Goal: Task Accomplishment & Management: Manage account settings

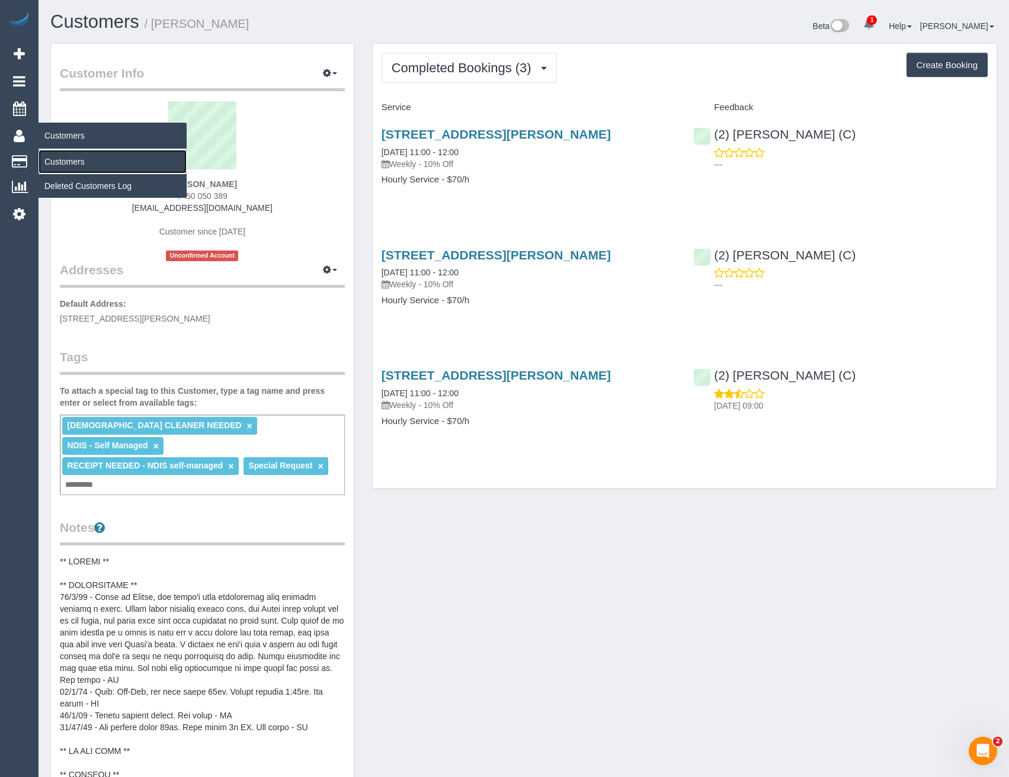
click at [61, 166] on link "Customers" at bounding box center [113, 162] width 148 height 24
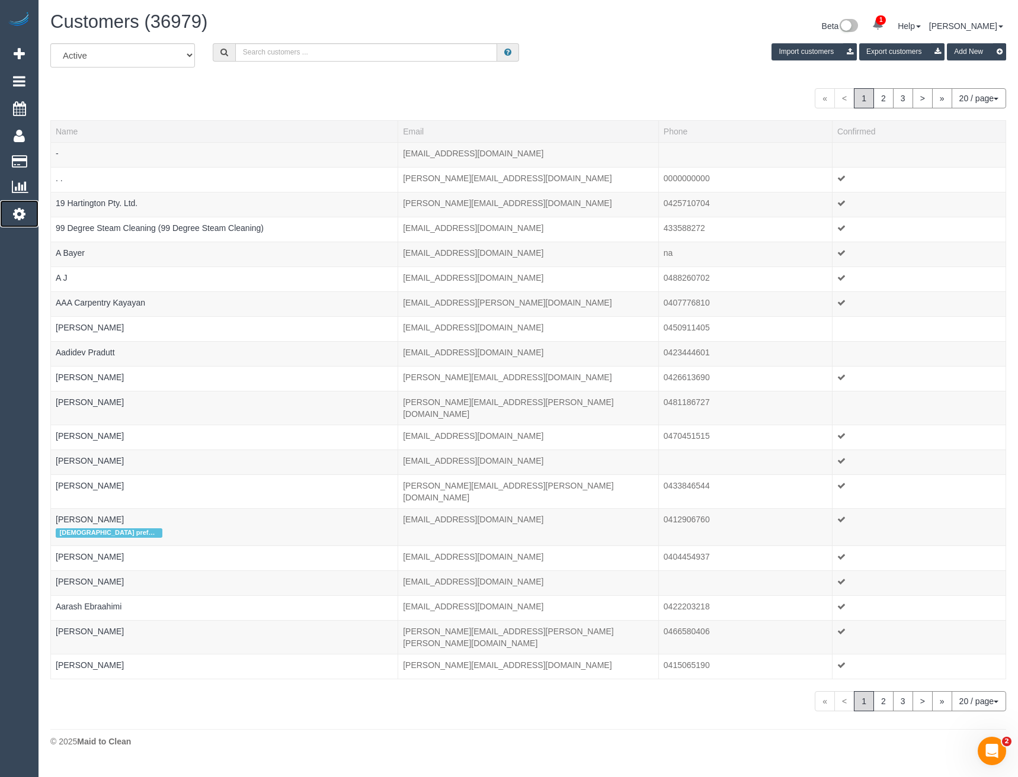
click at [23, 219] on icon at bounding box center [19, 214] width 12 height 14
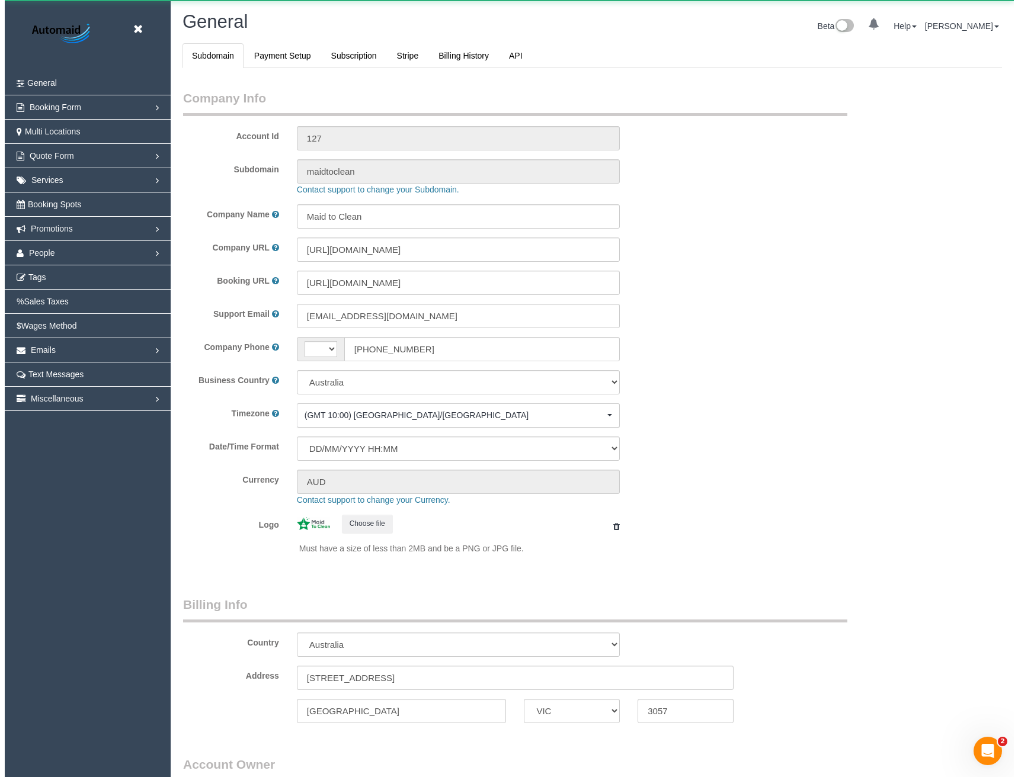
scroll to position [2708, 1009]
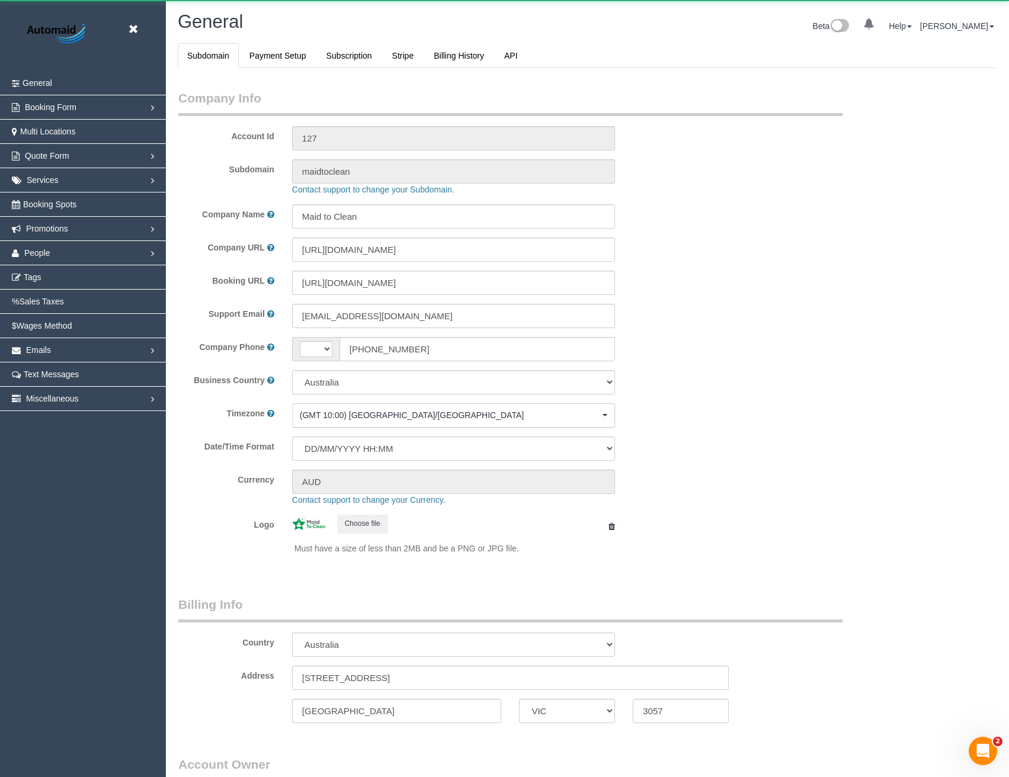
select select "string:AU"
click at [51, 258] on link "People" at bounding box center [83, 253] width 166 height 24
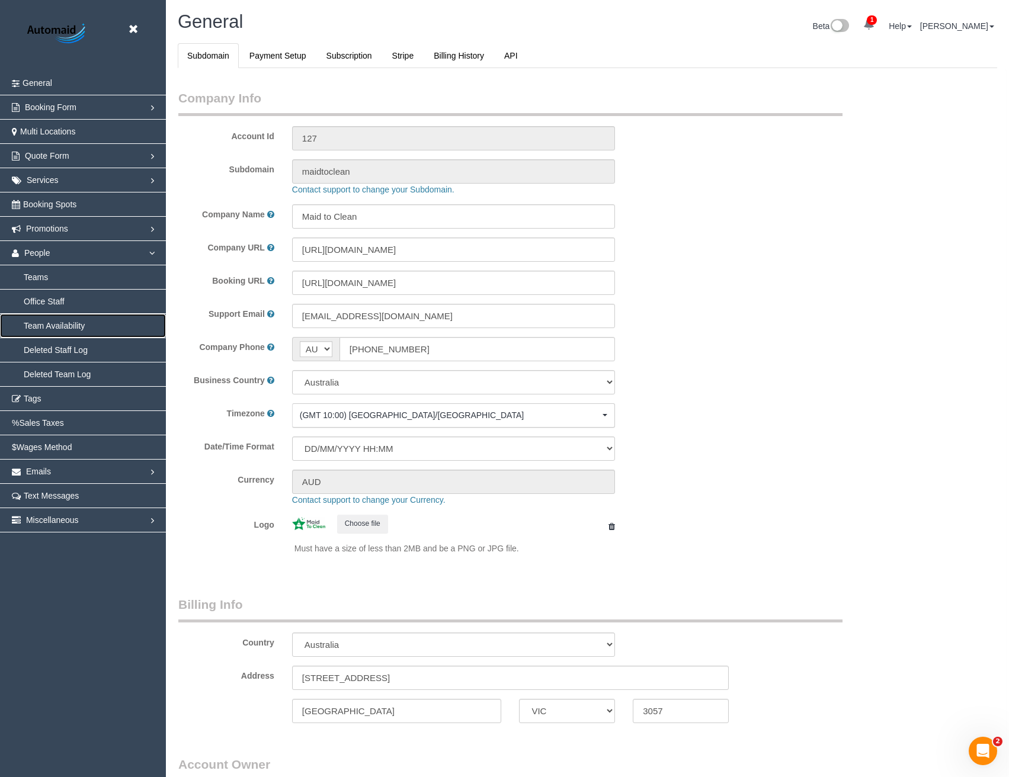
click at [60, 330] on link "Team Availability" at bounding box center [83, 326] width 166 height 24
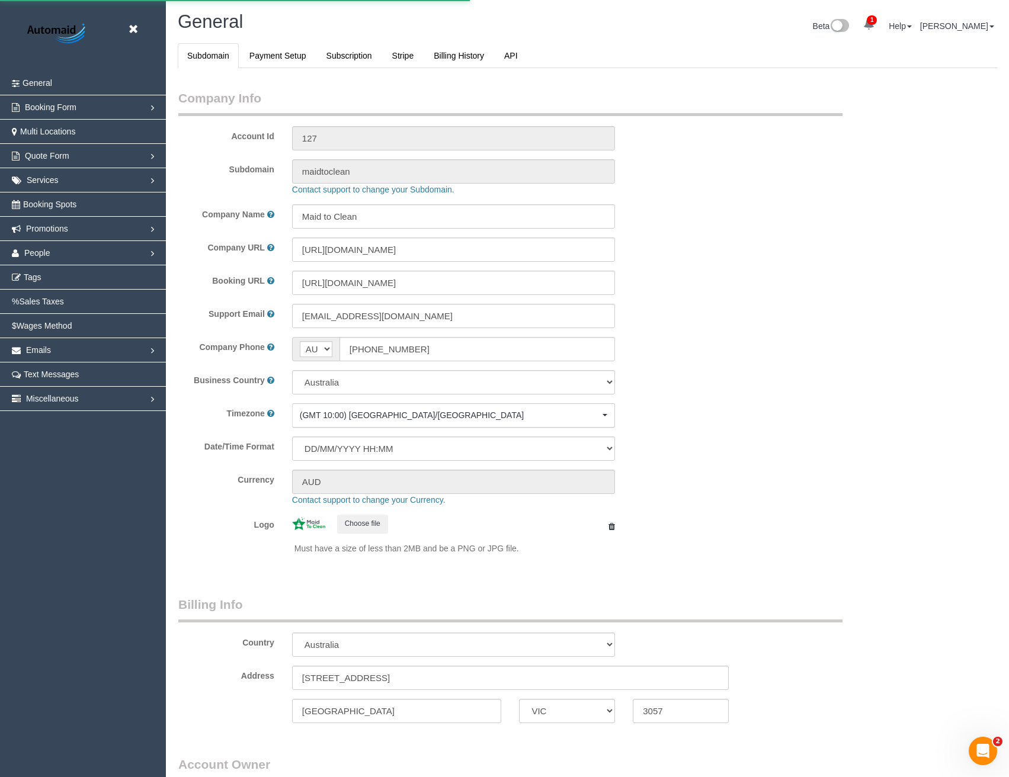
select select "1"
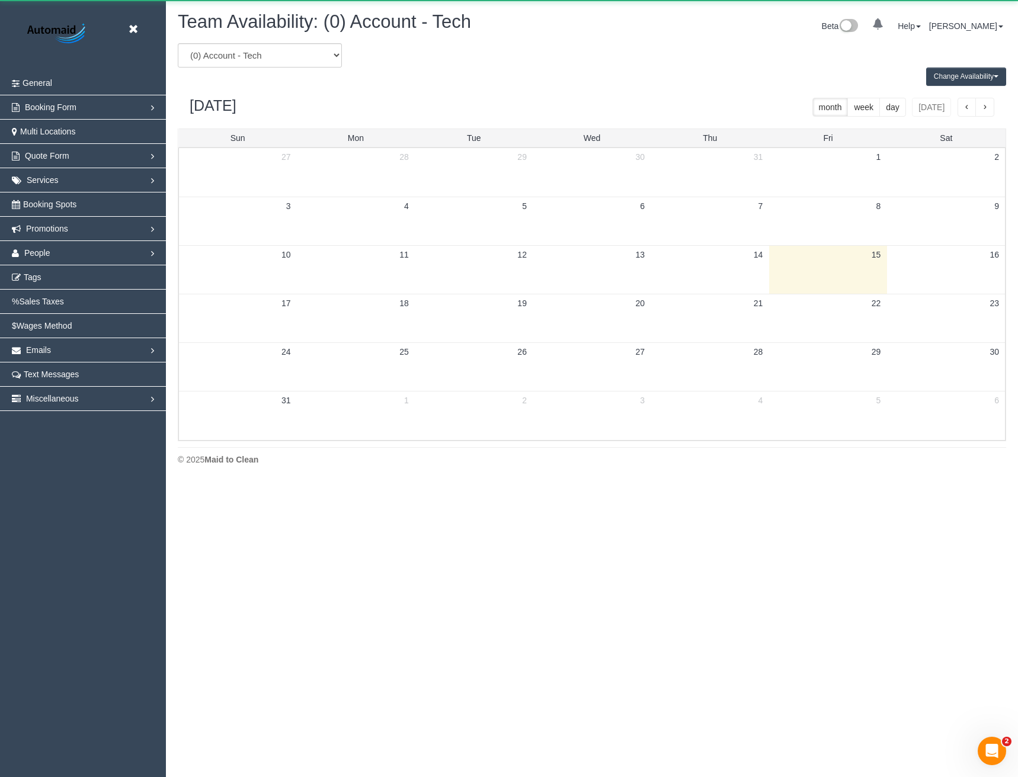
scroll to position [482, 1018]
click at [267, 56] on select "(0) Account - Tech (0) Office (0) Raunak Test Account (1) Debbie Brodjanac (FT)…" at bounding box center [260, 55] width 164 height 24
select select "number:60181"
click at [178, 43] on select "(0) Account - Tech (0) Office (0) Raunak Test Account (1) Debbie Brodjanac (FT)…" at bounding box center [260, 55] width 164 height 24
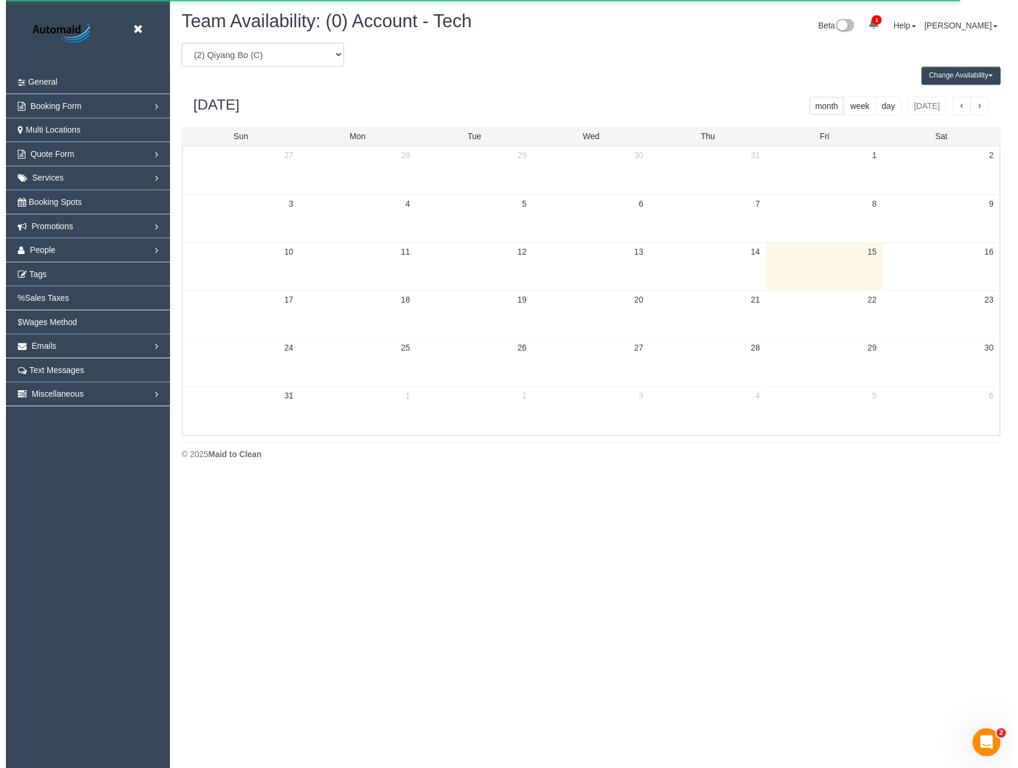
scroll to position [58765, 58230]
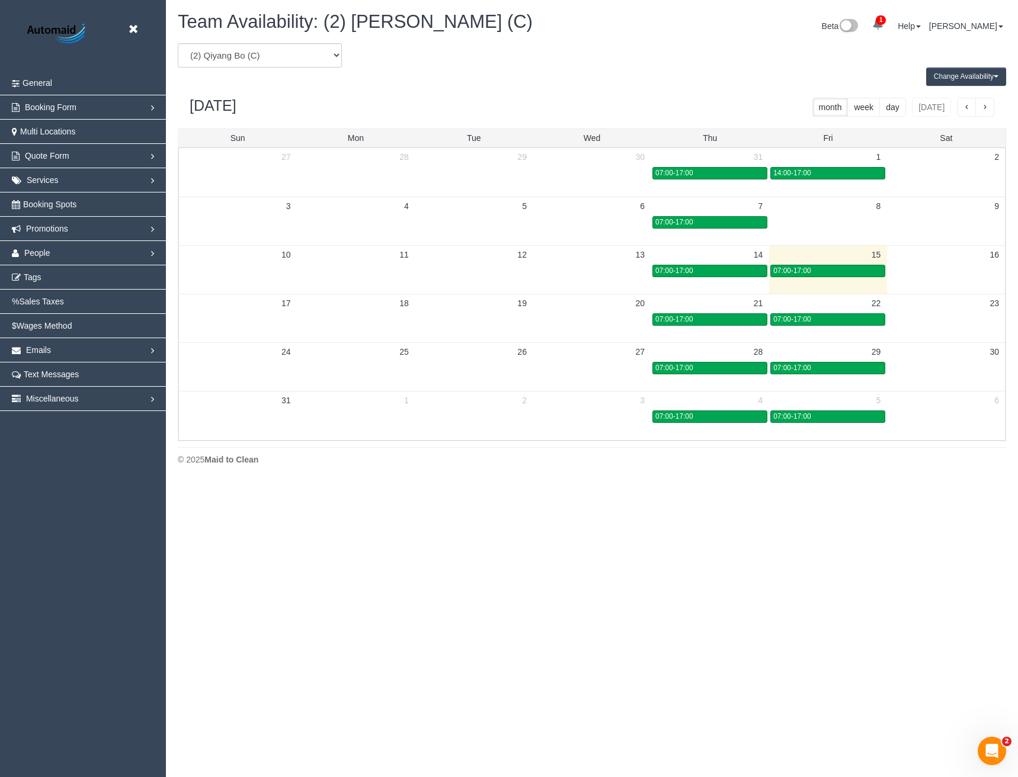
click at [960, 82] on button "Change Availability" at bounding box center [966, 77] width 80 height 18
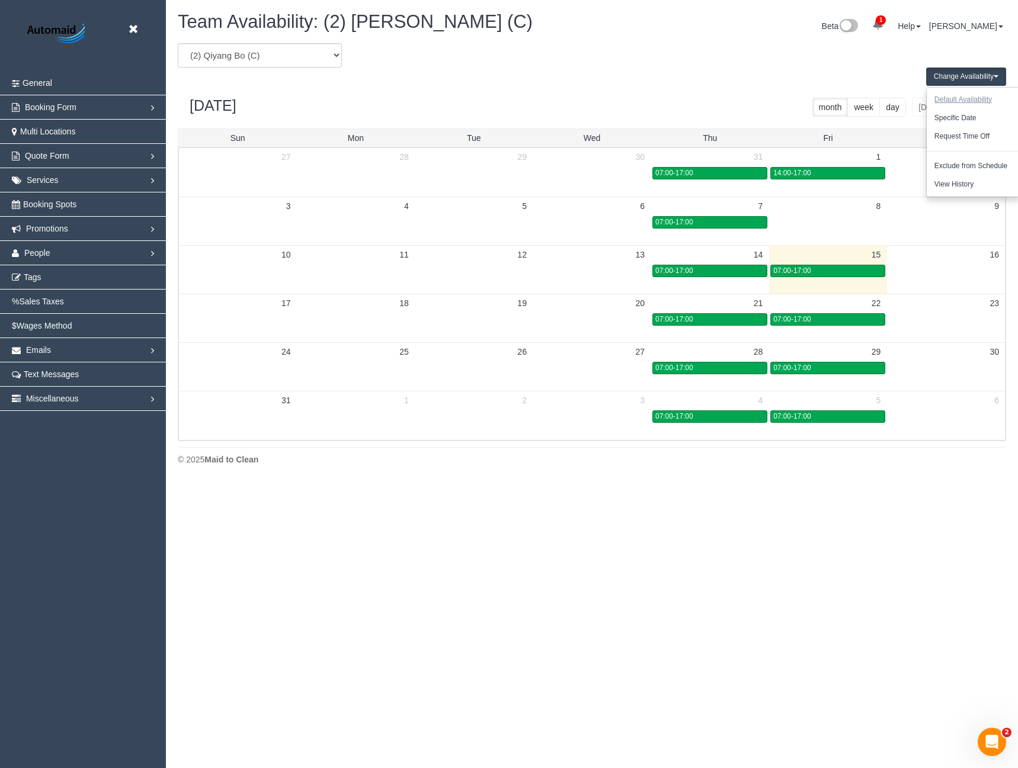
click at [969, 102] on button "Default Availability" at bounding box center [963, 100] width 73 height 18
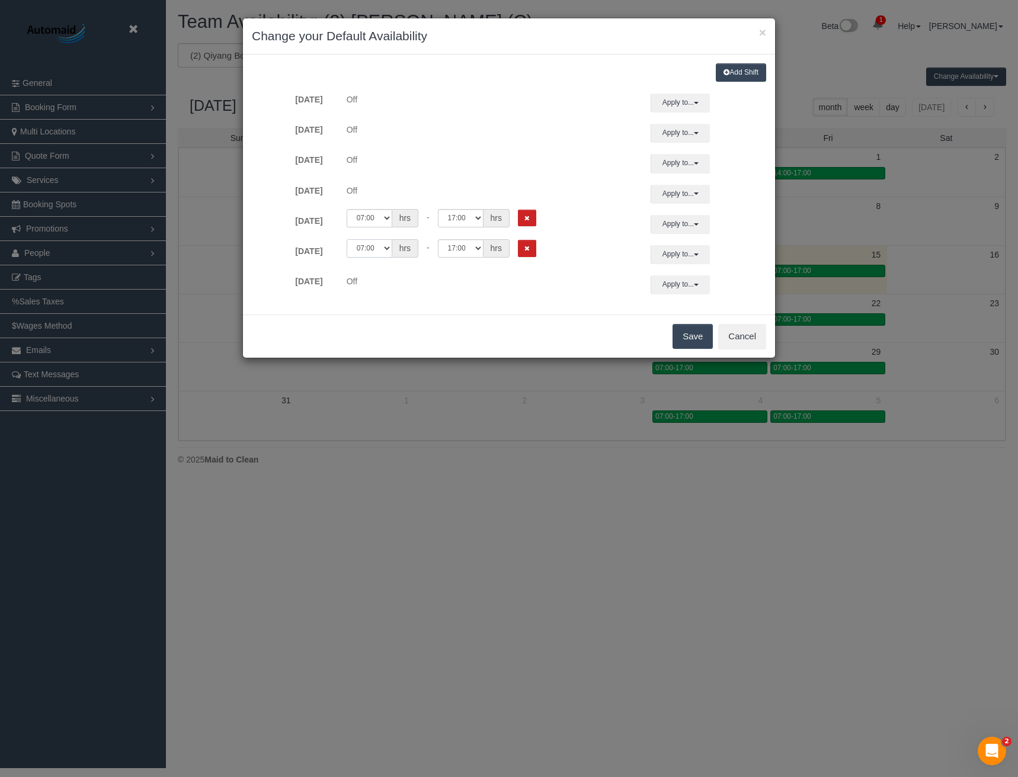
click at [387, 247] on select "00:00 00:05 00:10 00:15 00:20 00:25 00:30 00:35 00:40 00:45 00:50 00:55 01:00 0…" at bounding box center [370, 248] width 46 height 18
select select "string:01:00"
click at [347, 239] on select "00:00 00:05 00:10 00:15 00:20 00:25 00:30 00:35 00:40 00:45 00:50 00:55 01:00 0…" at bounding box center [370, 248] width 46 height 18
click at [373, 217] on select "00:00 00:05 00:10 00:15 00:20 00:25 00:30 00:35 00:40 00:45 00:50 00:55 01:00 0…" at bounding box center [370, 218] width 46 height 18
select select "string:08:00"
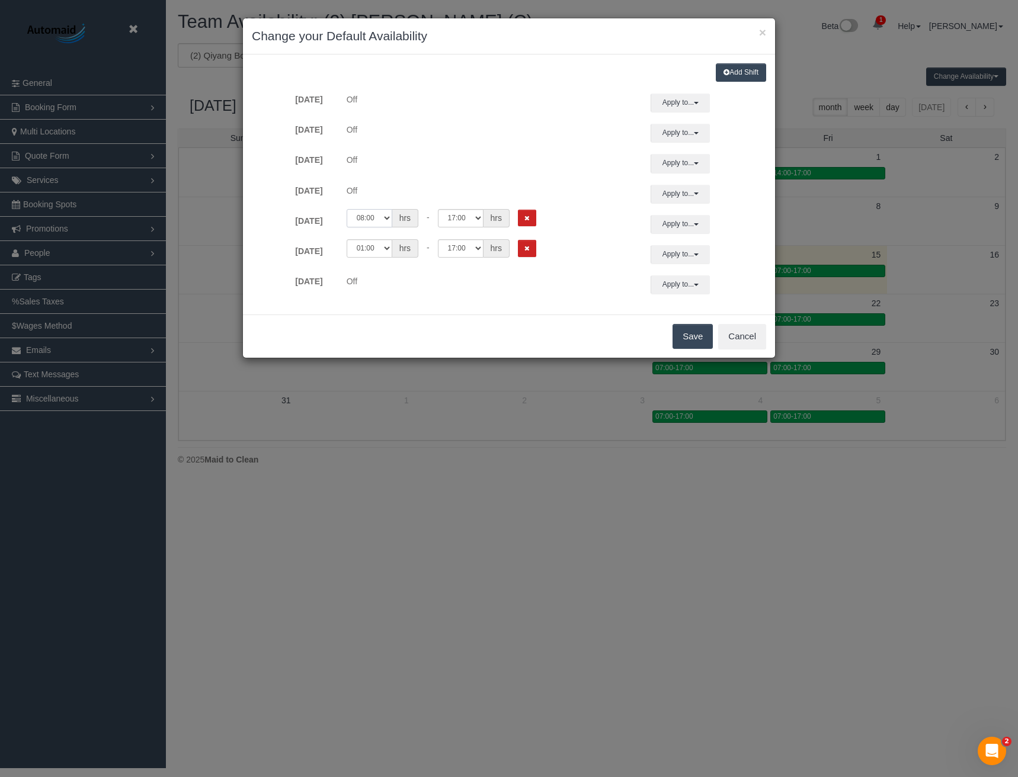
click at [347, 209] on select "00:00 00:05 00:10 00:15 00:20 00:25 00:30 00:35 00:40 00:45 00:50 00:55 01:00 0…" at bounding box center [370, 218] width 46 height 18
click at [688, 334] on button "Save" at bounding box center [692, 336] width 40 height 25
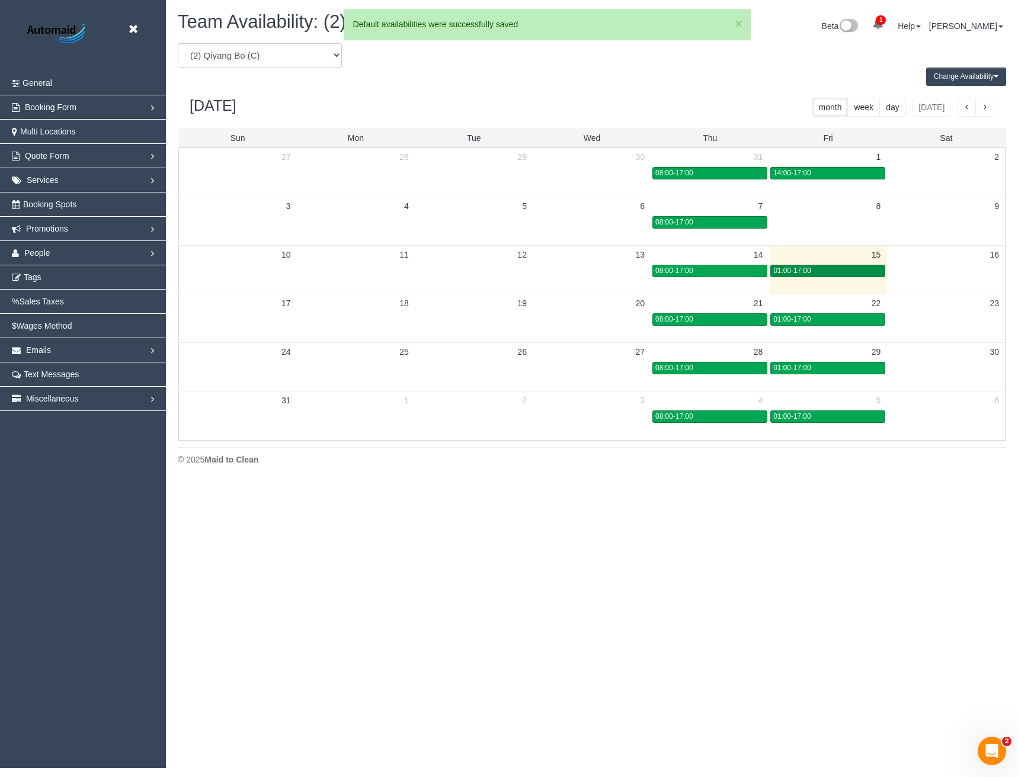
click at [792, 271] on span "01:00-17:00" at bounding box center [791, 271] width 37 height 8
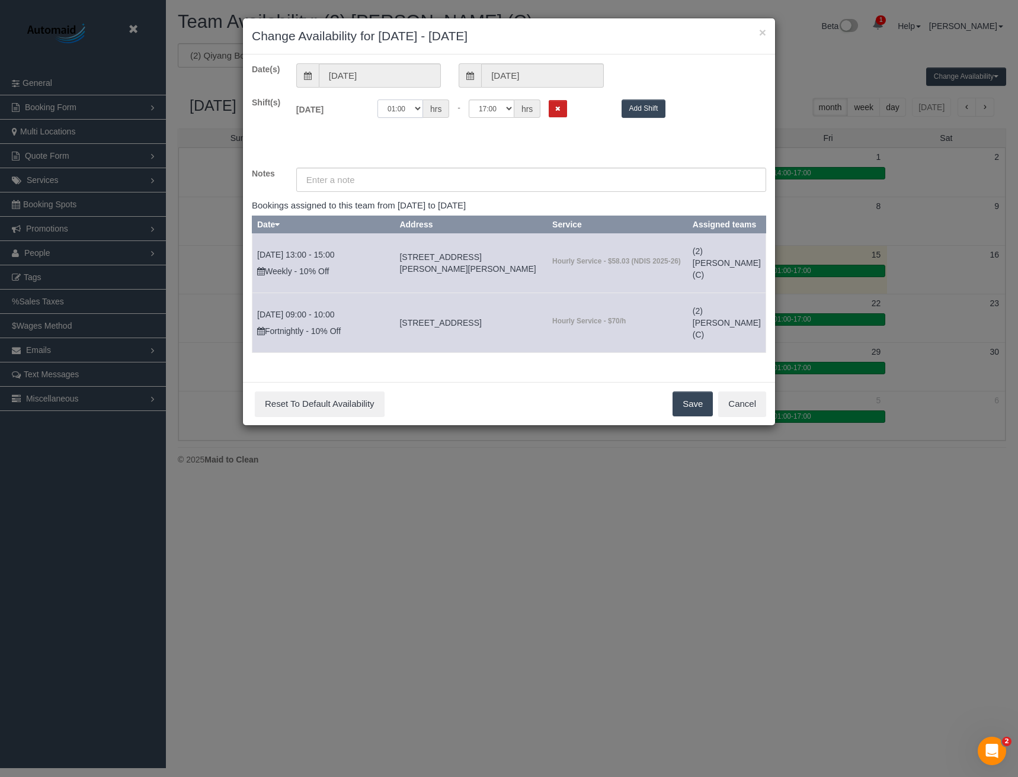
click at [402, 106] on select "00:00 00:05 00:10 00:15 00:20 00:25 00:30 00:35 00:40 00:45 00:50 00:55 01:00 0…" at bounding box center [400, 109] width 46 height 18
select select "string:07:00"
click at [377, 100] on select "00:00 00:05 00:10 00:15 00:20 00:25 00:30 00:35 00:40 00:45 00:50 00:55 01:00 0…" at bounding box center [400, 109] width 46 height 18
click at [683, 415] on button "Save" at bounding box center [692, 404] width 40 height 25
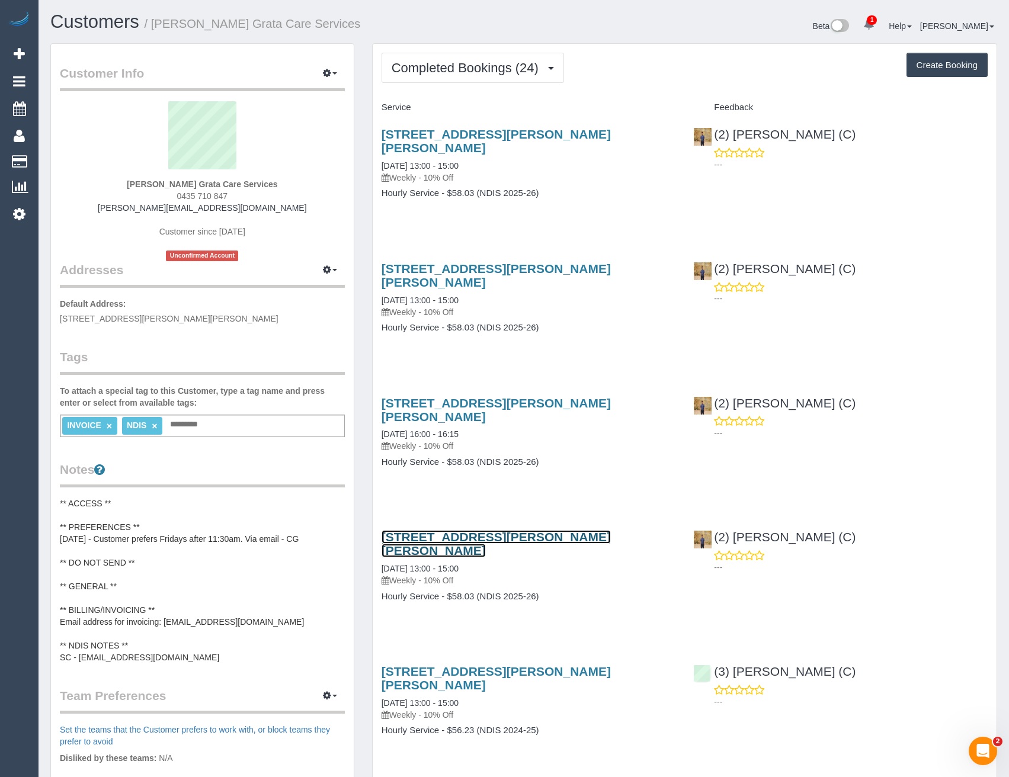
click at [543, 530] on link "11 Wheeler St, Ormond, VIC 3204" at bounding box center [496, 543] width 229 height 27
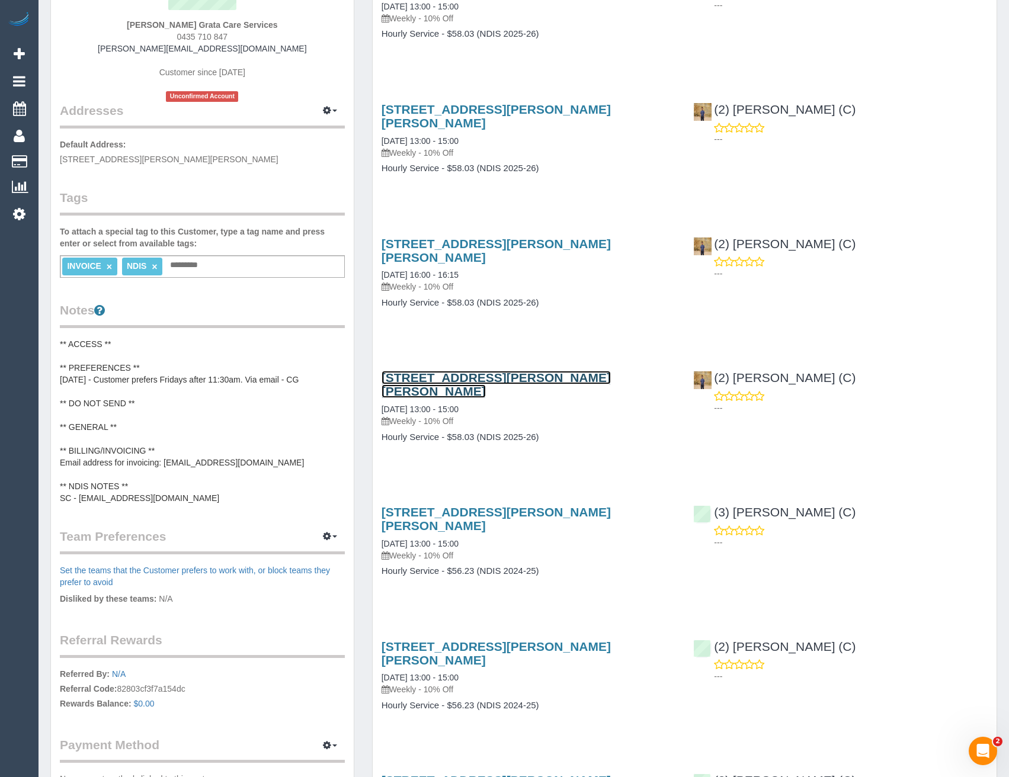
scroll to position [118, 0]
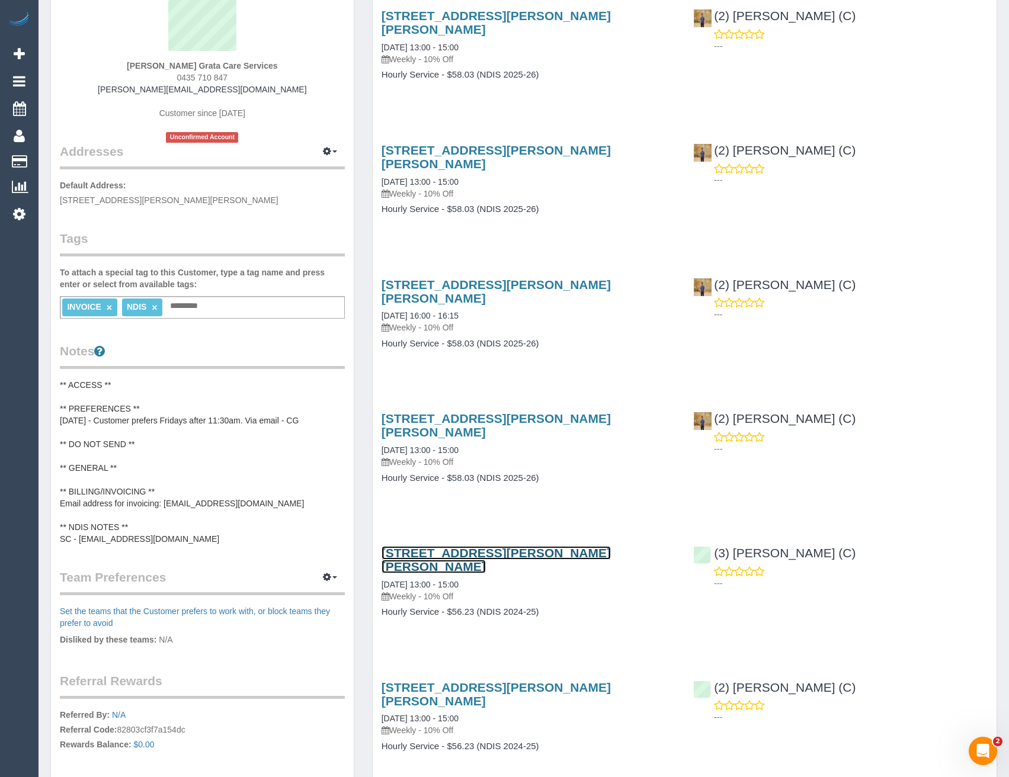
click at [524, 546] on link "11 Wheeler St, Ormond, VIC 3204" at bounding box center [496, 559] width 229 height 27
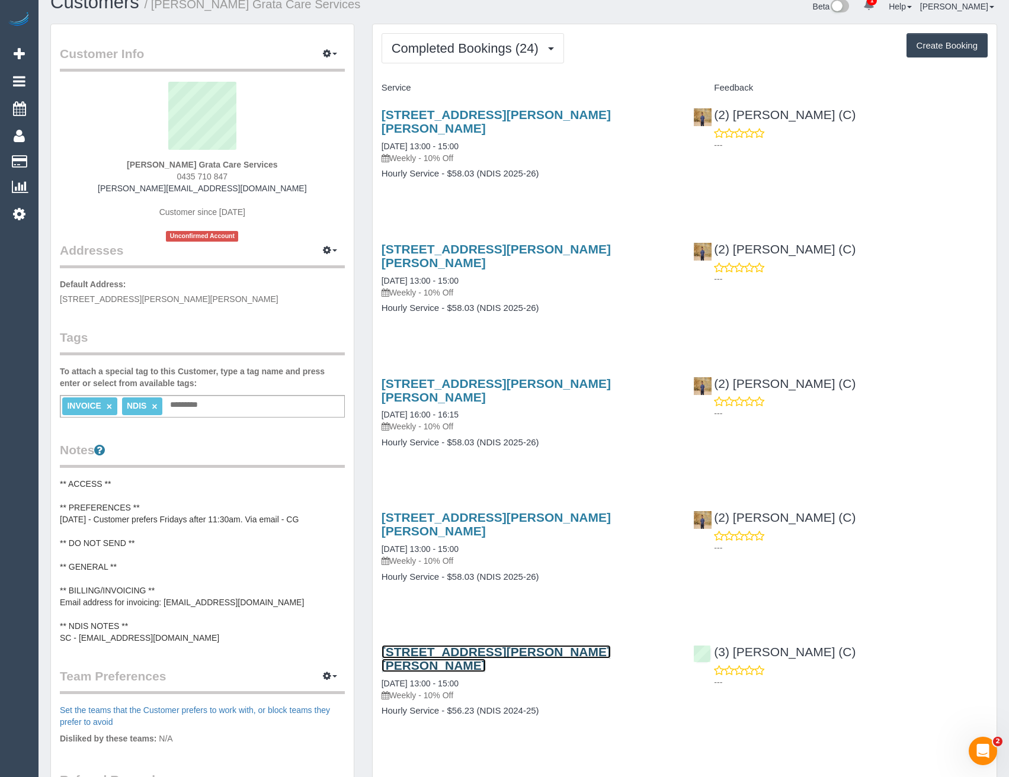
scroll to position [0, 0]
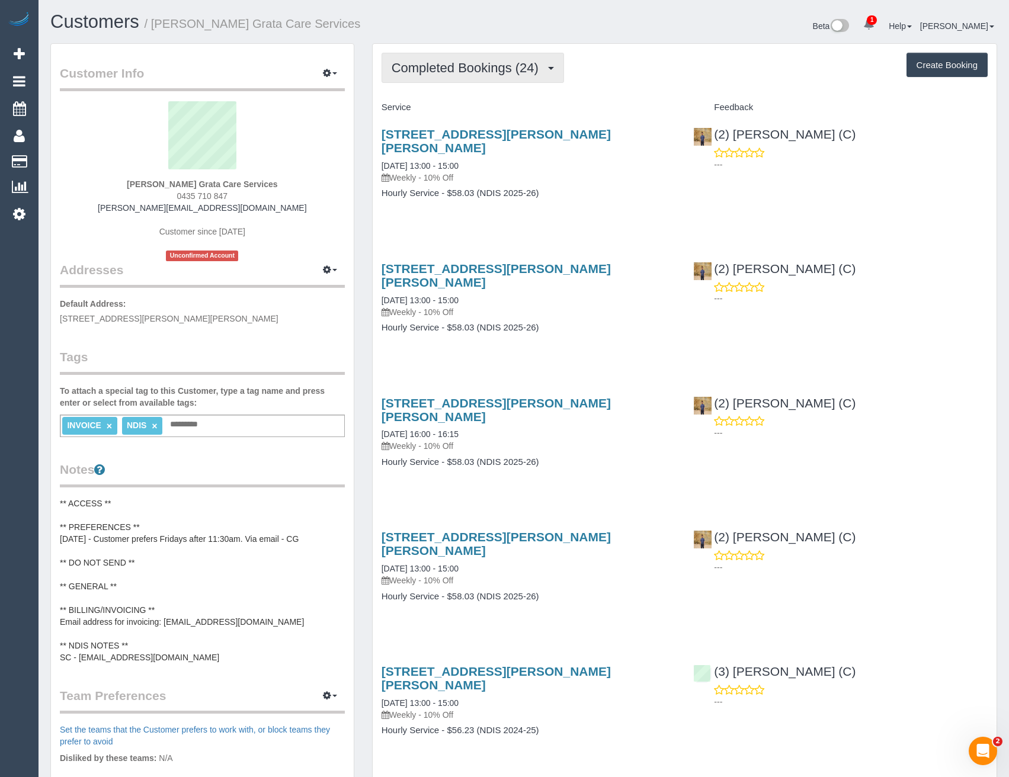
click at [466, 76] on button "Completed Bookings (24)" at bounding box center [473, 68] width 182 height 30
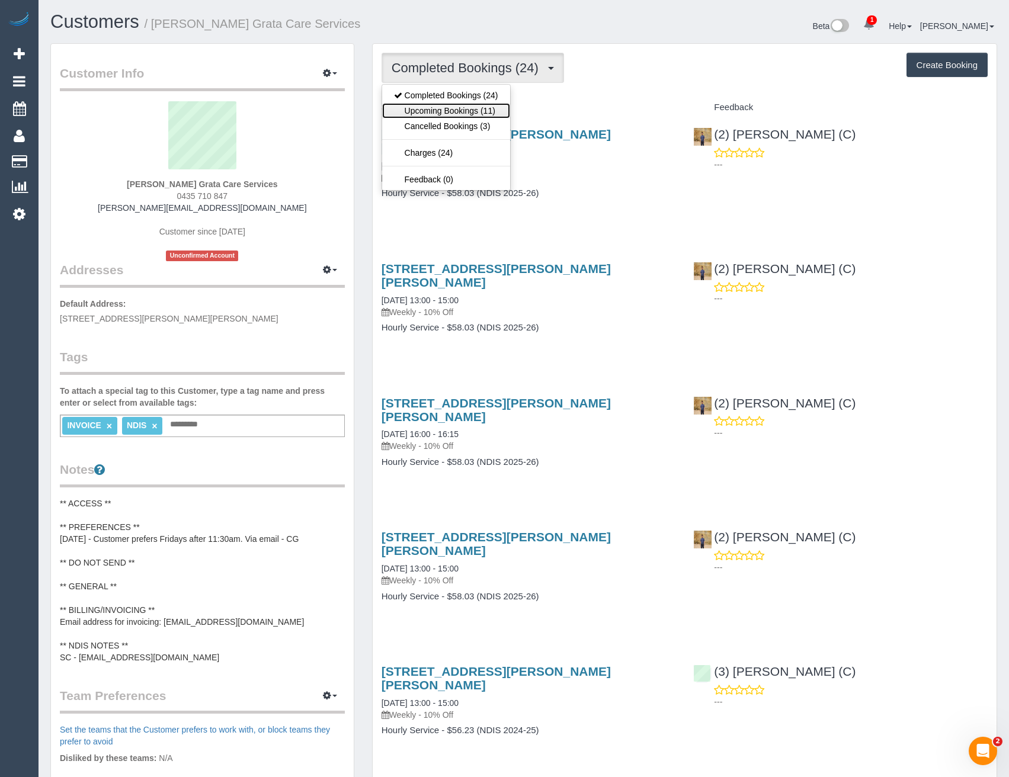
click at [468, 108] on link "Upcoming Bookings (11)" at bounding box center [446, 110] width 128 height 15
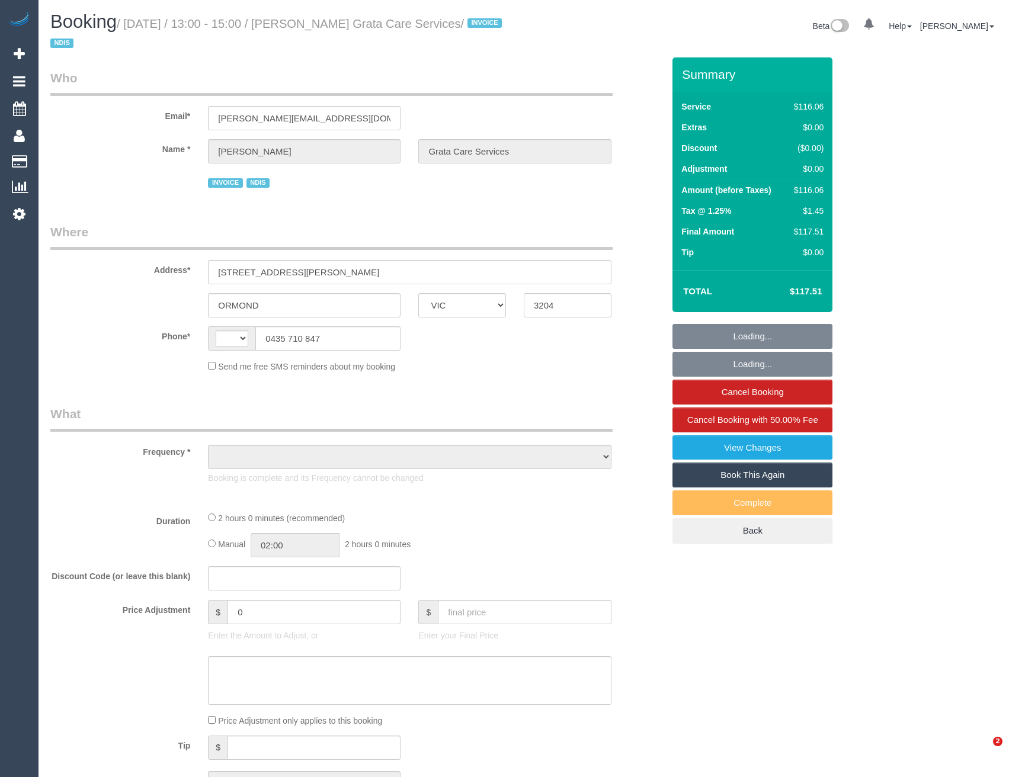
select select "VIC"
select select "string:AU"
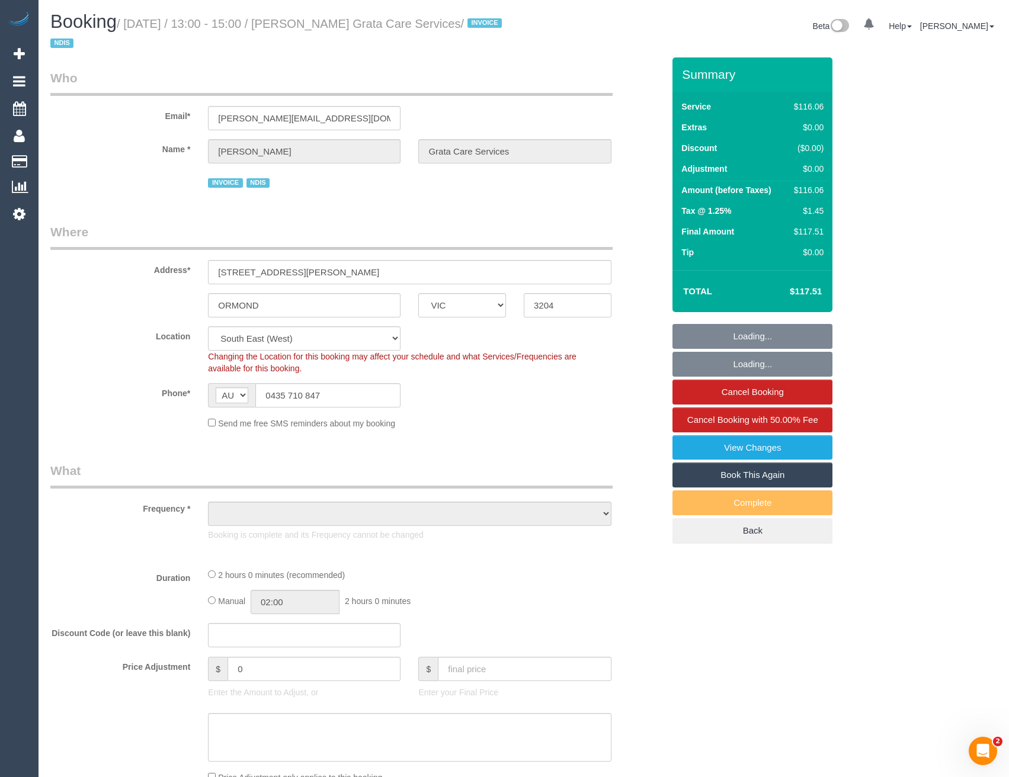
select select "object:545"
select select "number:28"
select select "number:14"
select select "number:19"
select select "number:25"
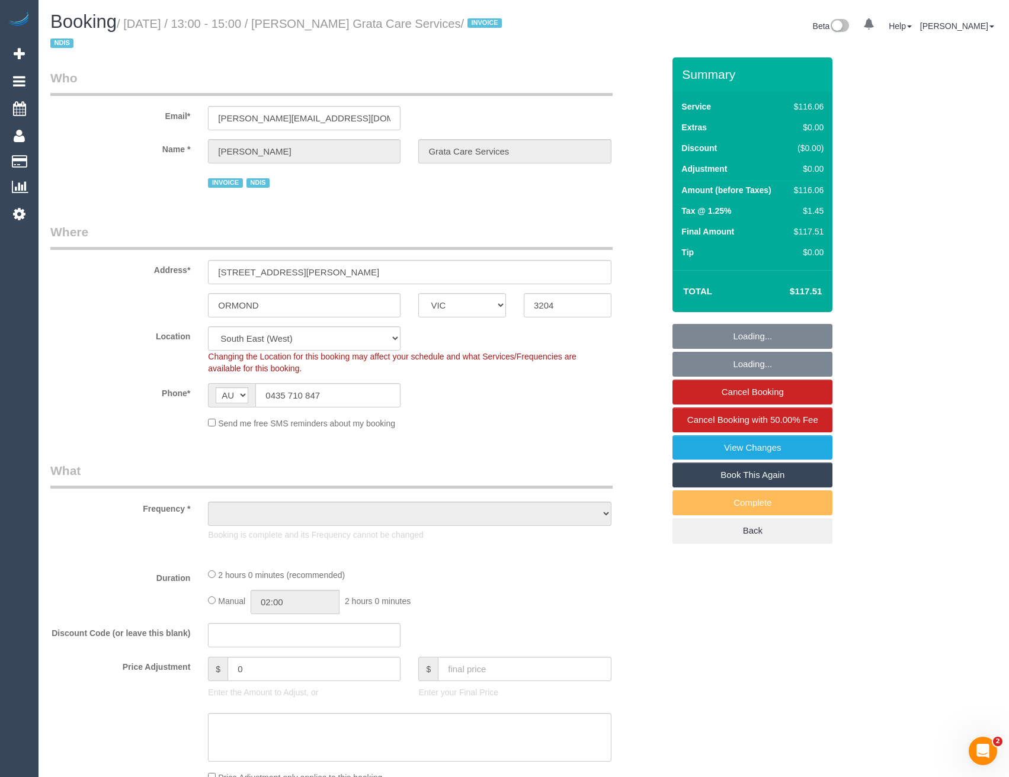
select select "number:35"
select select "object:702"
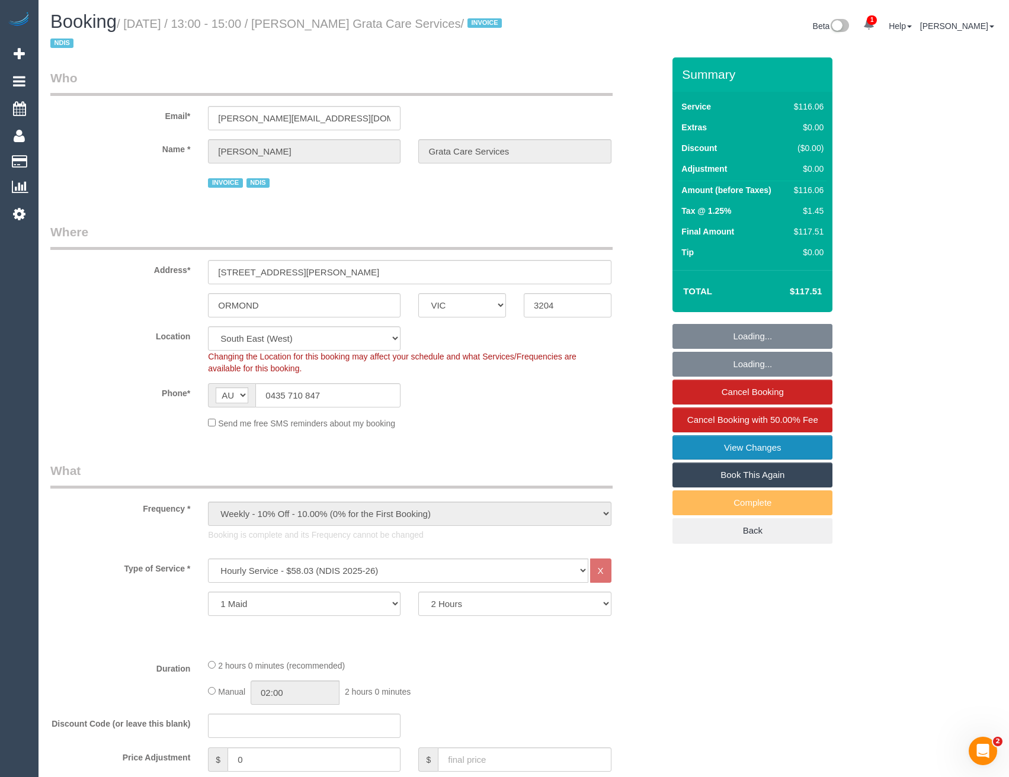
click at [717, 448] on link "View Changes" at bounding box center [752, 447] width 160 height 25
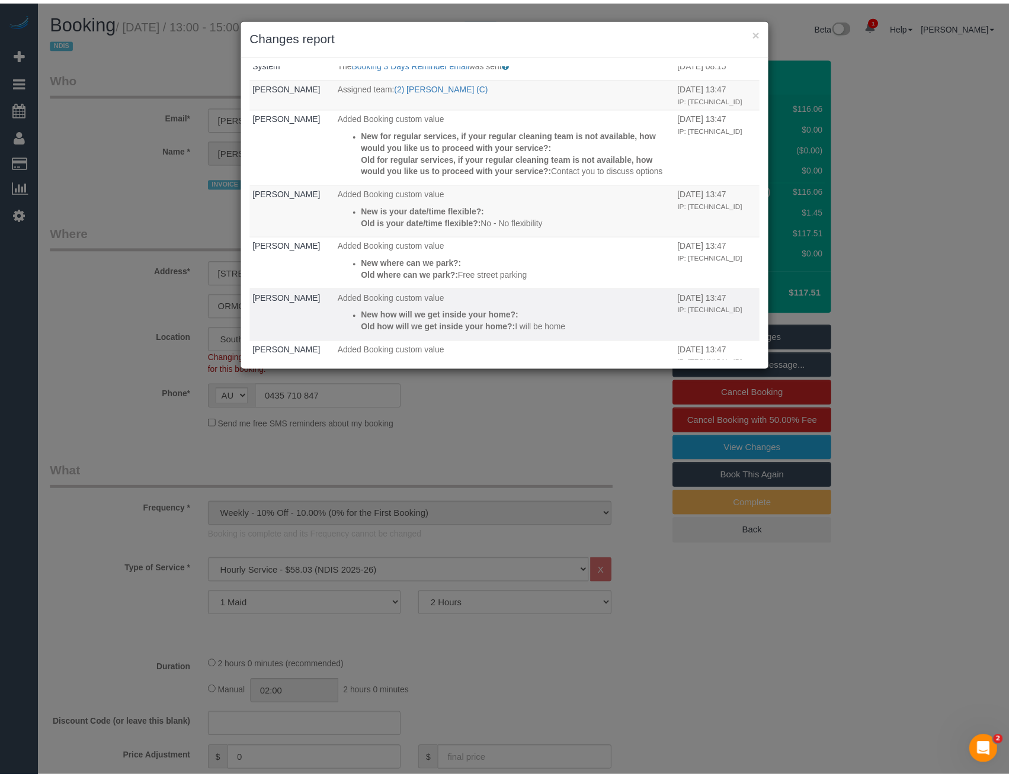
scroll to position [429, 0]
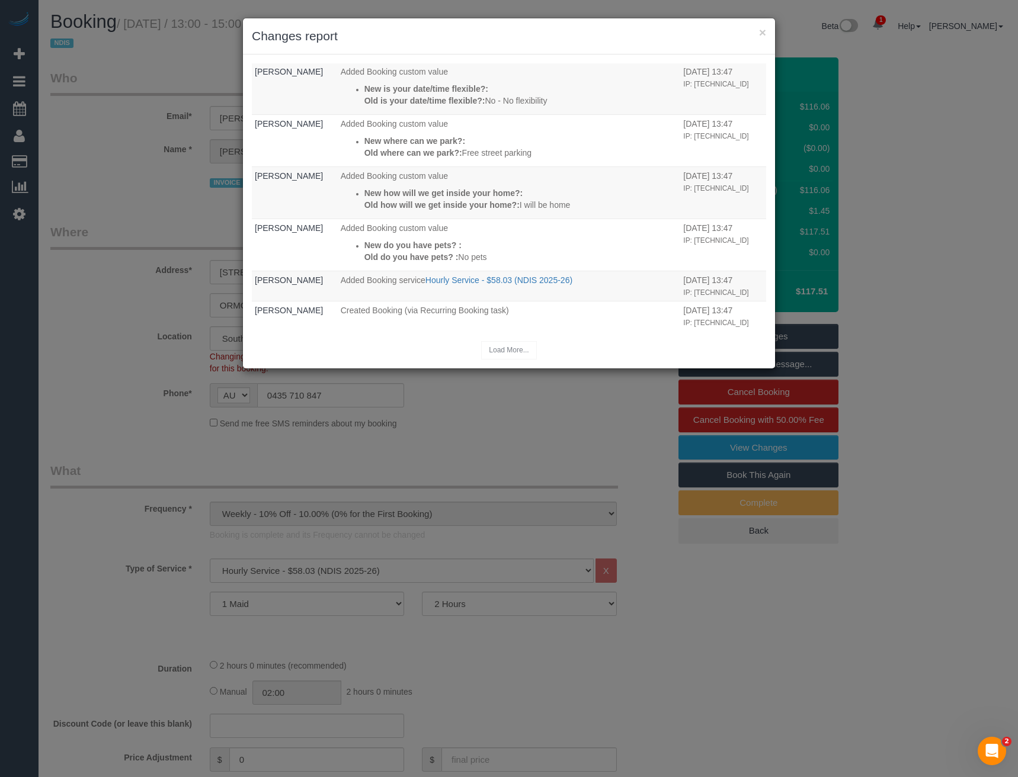
click at [449, 437] on div "× Changes report Who What When System The "%!s(*string=0xc00195bc30)" email cou…" at bounding box center [509, 388] width 1018 height 777
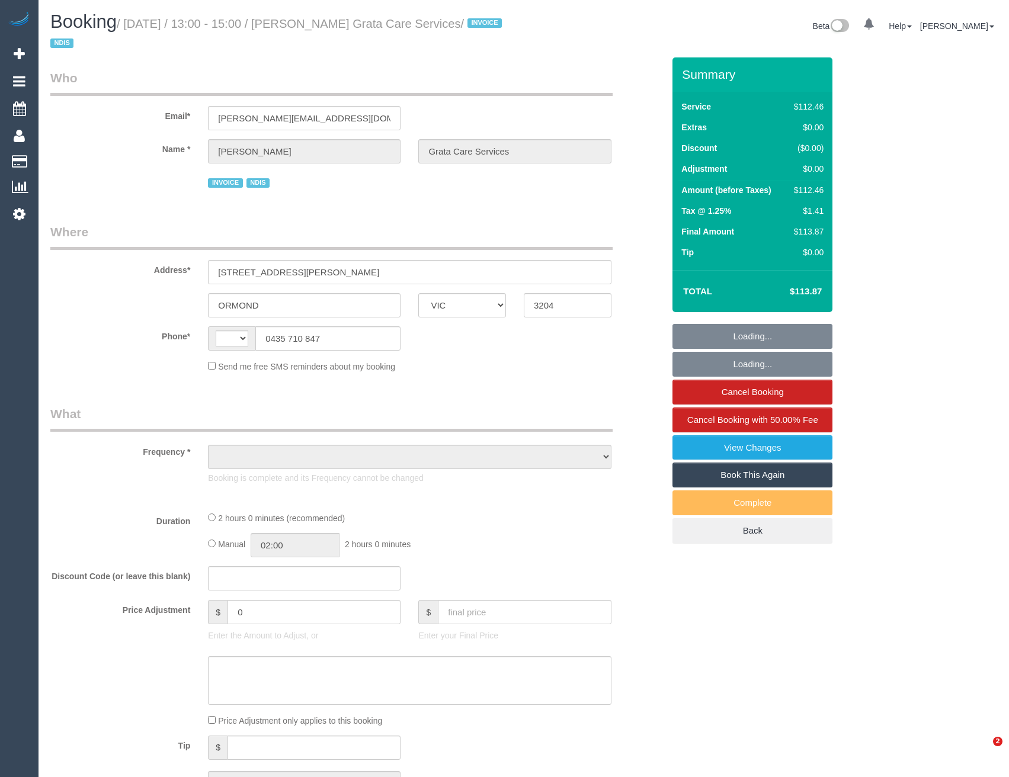
select select "VIC"
select select "string:AU"
select select "object:545"
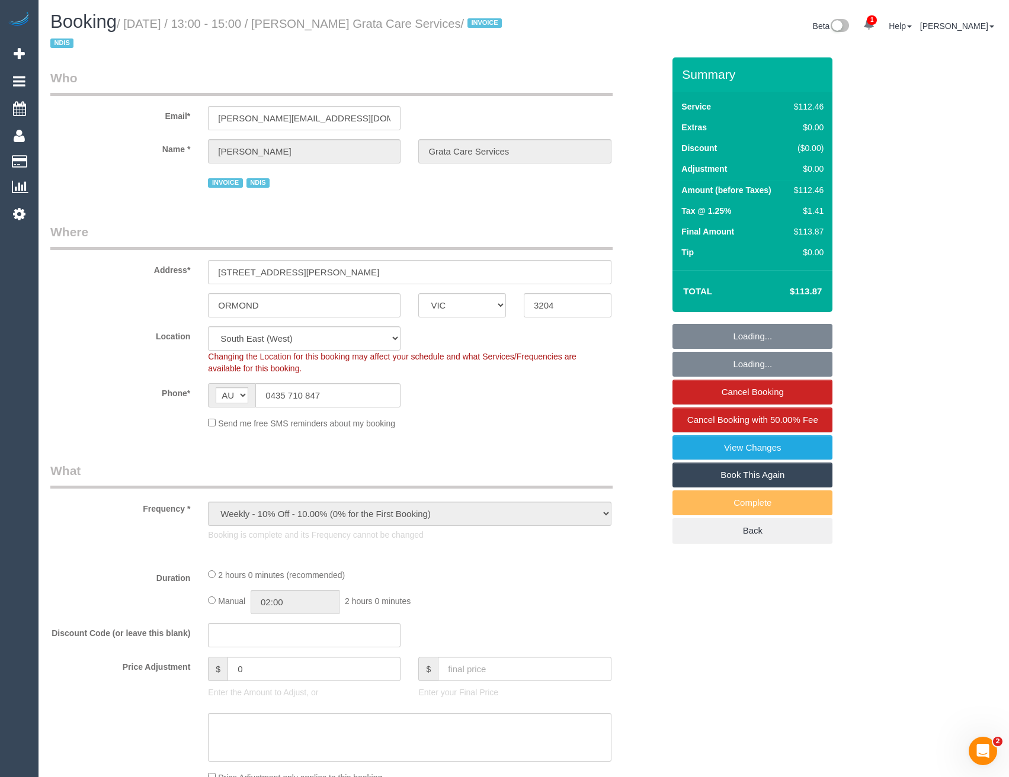
select select "number:28"
select select "number:14"
select select "number:19"
select select "number:25"
select select "number:35"
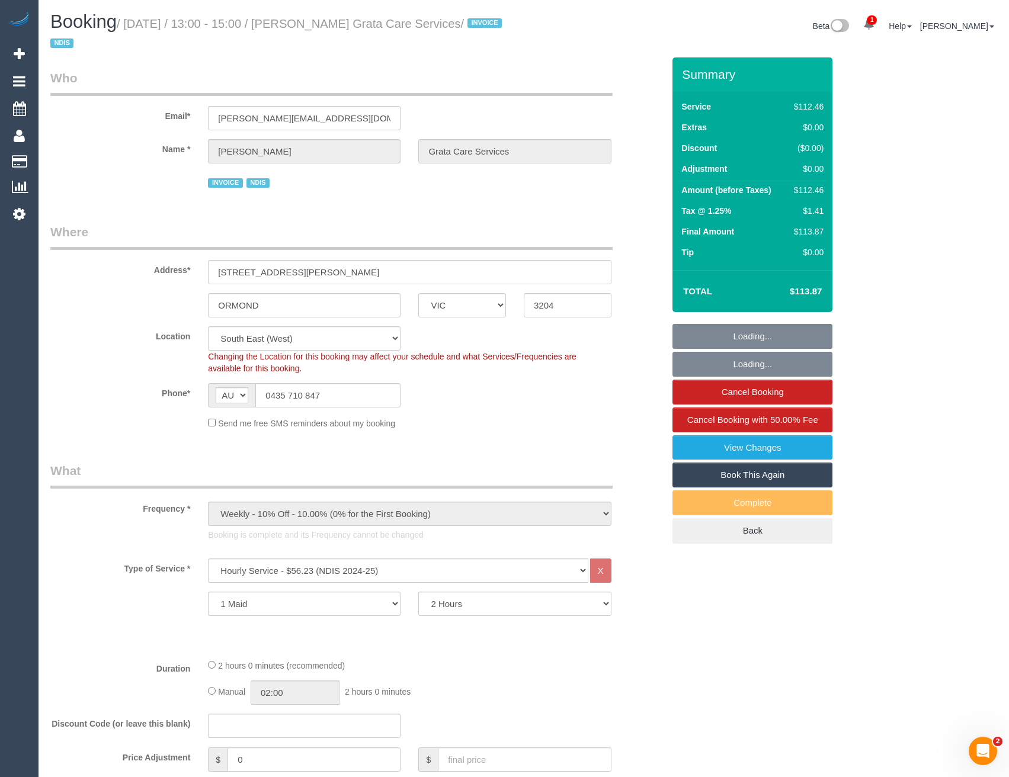
select select "object:1328"
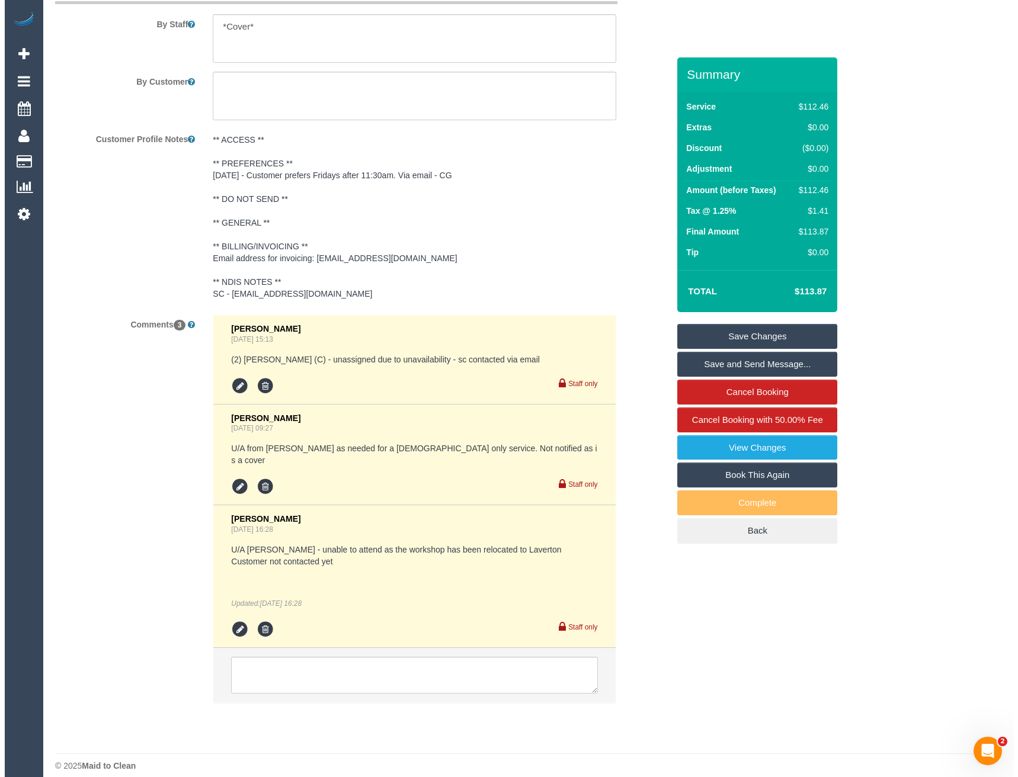
scroll to position [1642, 0]
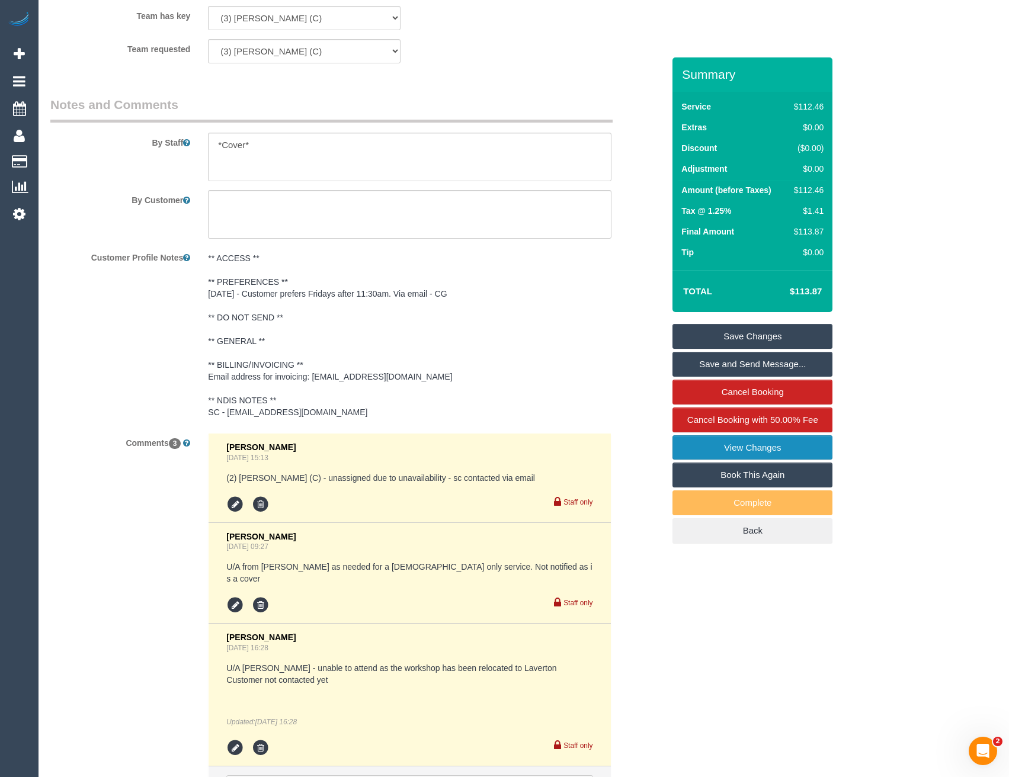
click at [723, 454] on link "View Changes" at bounding box center [752, 447] width 160 height 25
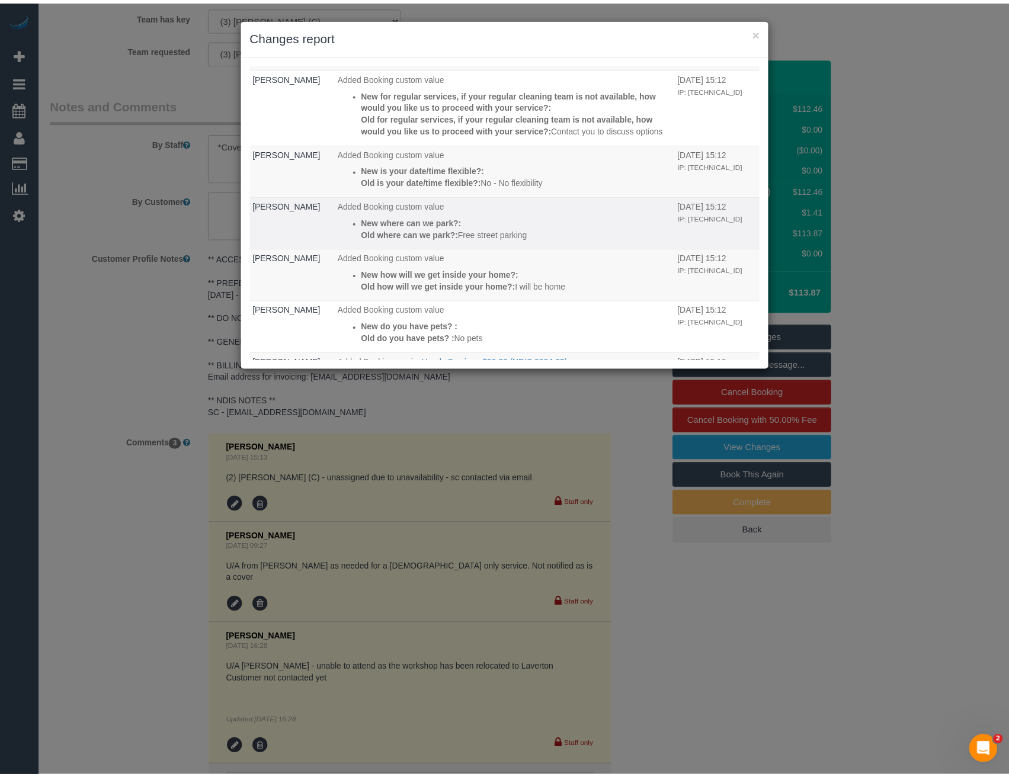
scroll to position [811, 0]
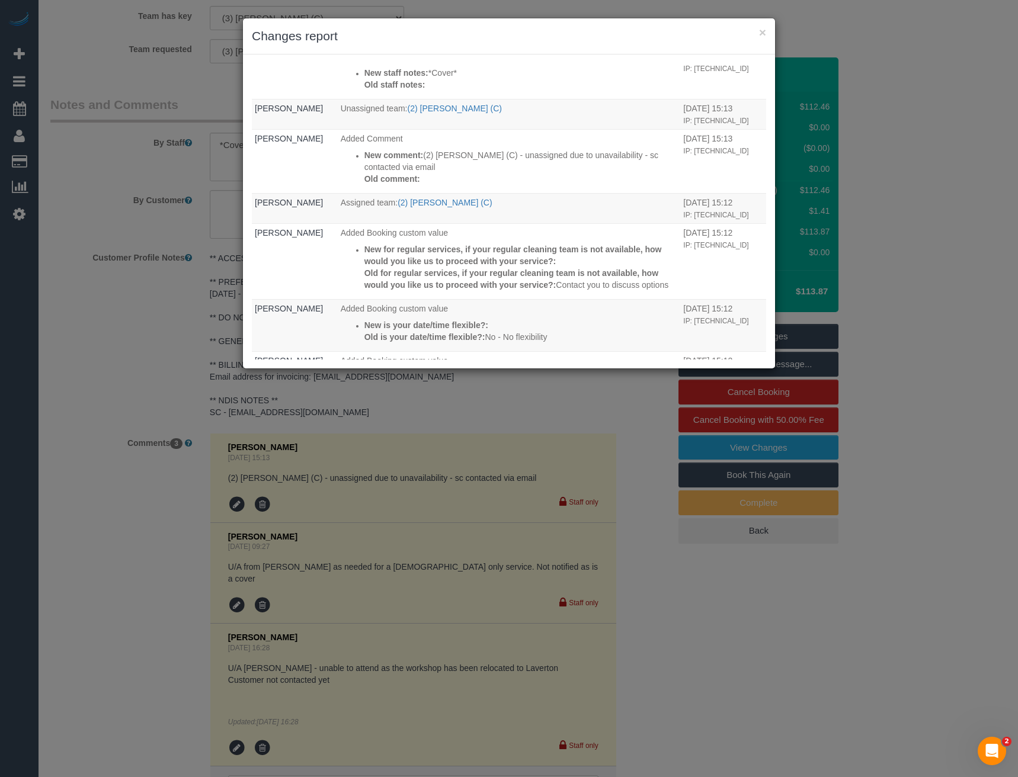
drag, startPoint x: 79, startPoint y: 579, endPoint x: 85, endPoint y: 575, distance: 7.2
click at [79, 579] on div "× Changes report Who What When System The "%!s(*string=0xc005689c30)" email cou…" at bounding box center [509, 388] width 1018 height 777
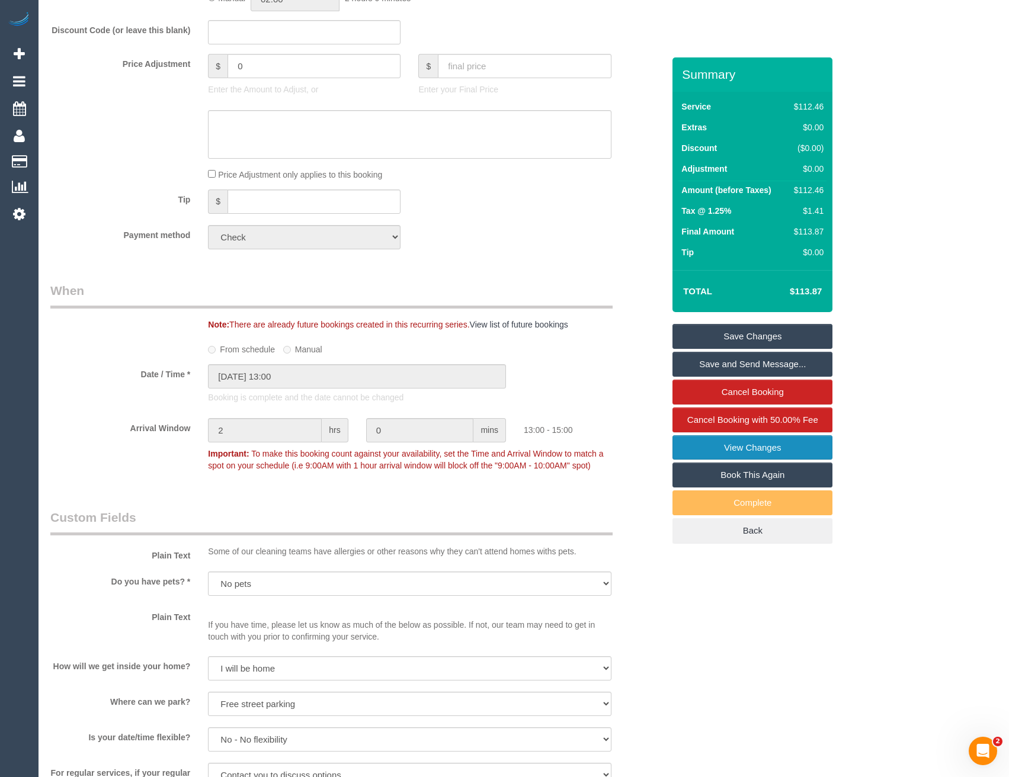
scroll to position [770, 0]
